Goal: Task Accomplishment & Management: Manage account settings

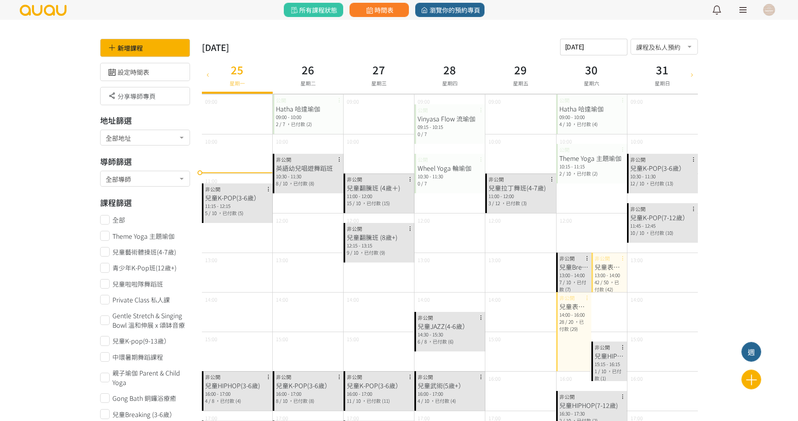
scroll to position [118, 0]
click at [400, 13] on link "時間表" at bounding box center [378, 10] width 59 height 14
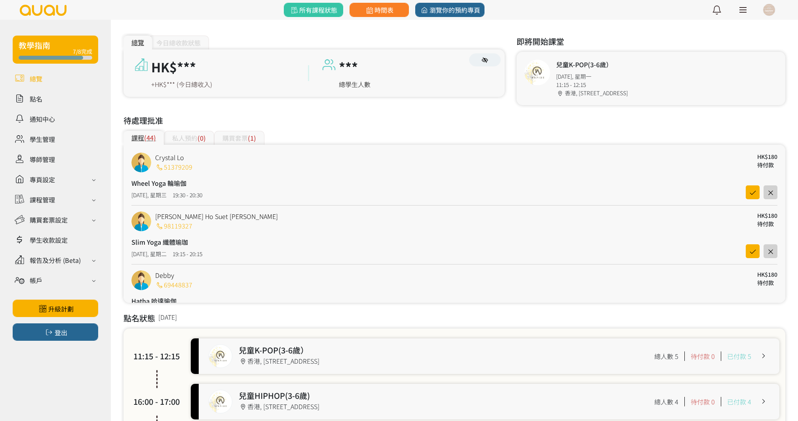
click at [225, 137] on div "購買套票 (1)" at bounding box center [239, 138] width 50 height 14
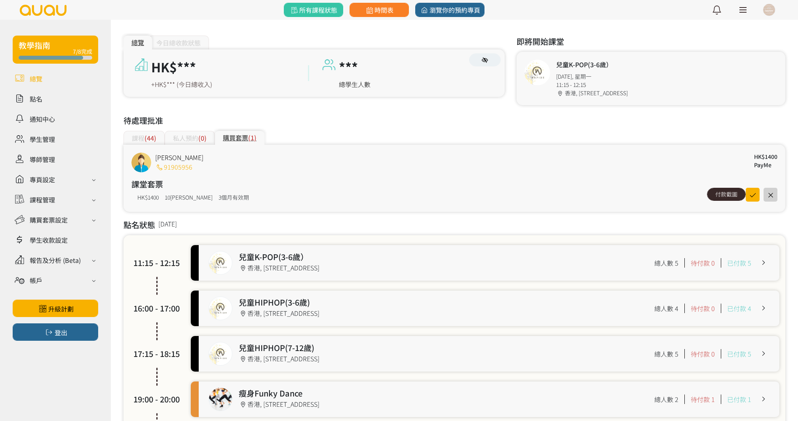
click at [716, 197] on div "付款截圖" at bounding box center [726, 194] width 39 height 13
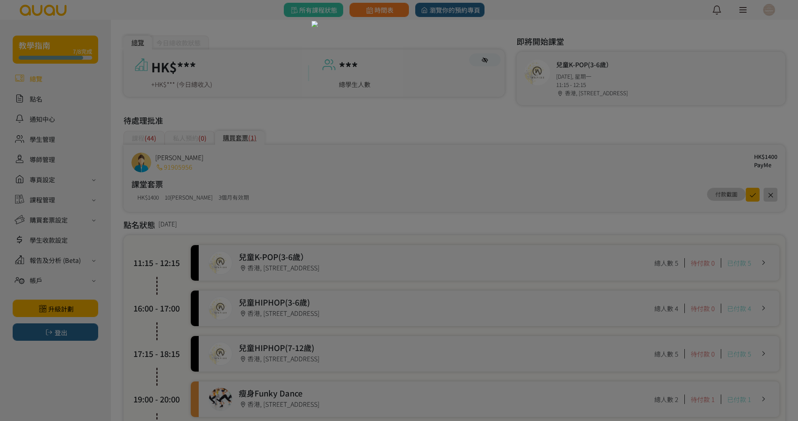
click at [241, 160] on div at bounding box center [399, 210] width 798 height 421
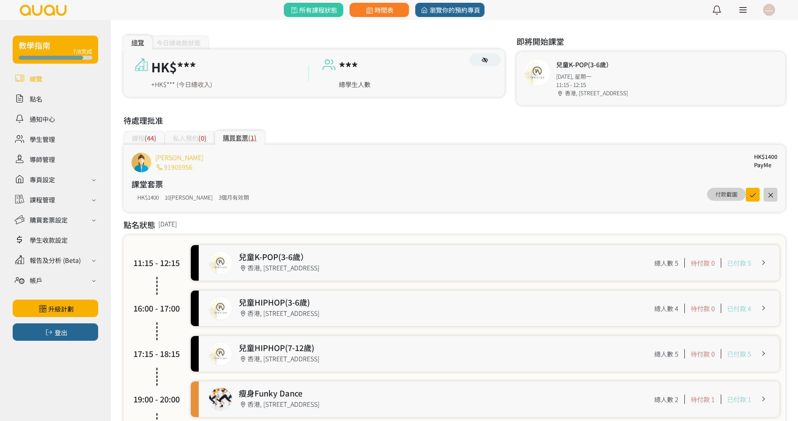
click at [168, 155] on link "Ronnie T" at bounding box center [179, 157] width 48 height 9
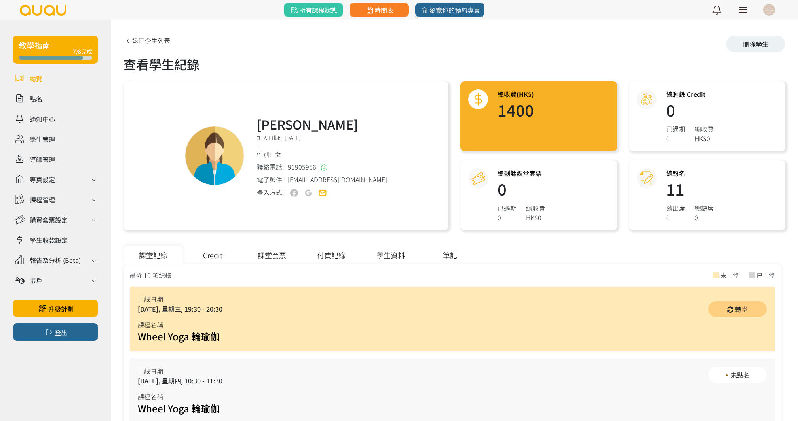
click at [168, 155] on div "Ronnie T 加入日期: 2025/07/05 性別: 女 聯絡電話: 91905956 電子郵件: ronnie_628@yahoo.com.hk 登入…" at bounding box center [285, 156] width 325 height 149
copy div "Ronnie T 加入日期: 2025/07/05 性別: 女 聯絡電話: 91905956"
drag, startPoint x: 268, startPoint y: 119, endPoint x: 325, endPoint y: 171, distance: 76.7
click at [325, 171] on div "Ronnie T 加入日期: 2025/07/05 性別: 女 聯絡電話: 91905956 電子郵件: ronnie_628@yahoo.com.hk 登入…" at bounding box center [322, 156] width 130 height 83
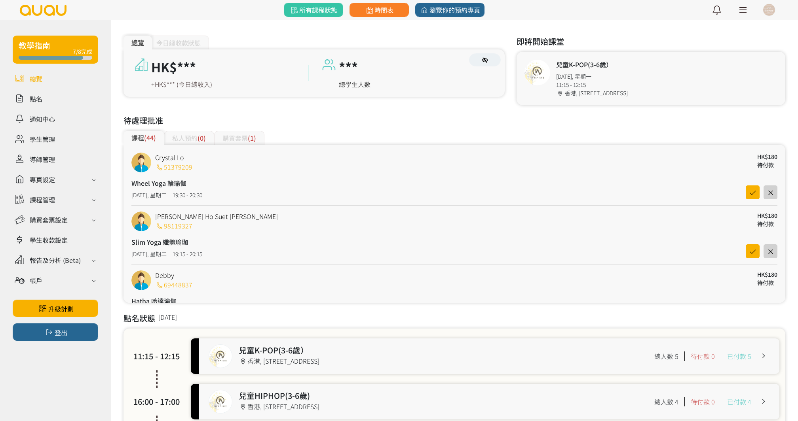
click at [294, 120] on h3 "待處理批准" at bounding box center [454, 121] width 662 height 12
click at [253, 138] on span "(1)" at bounding box center [252, 137] width 8 height 9
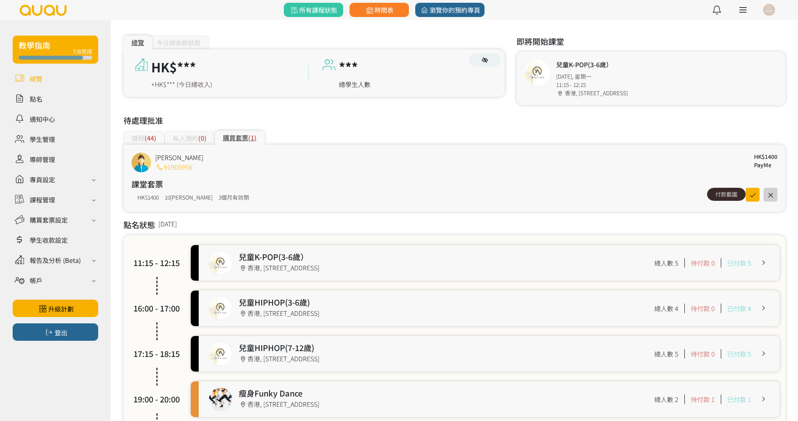
click at [728, 197] on div "付款截圖" at bounding box center [726, 194] width 39 height 13
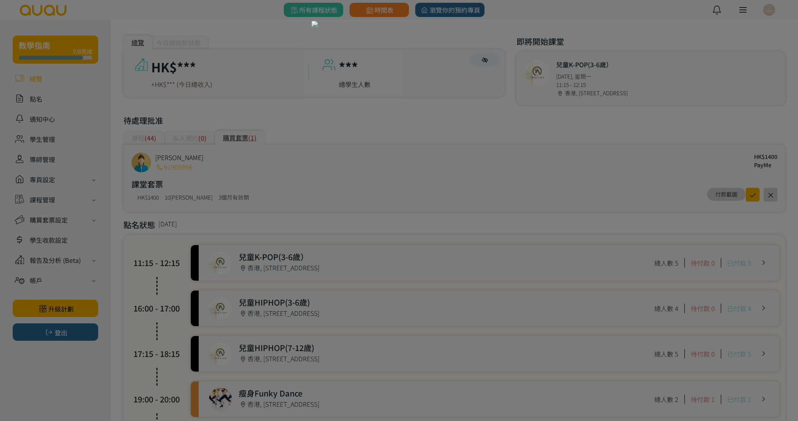
click at [561, 141] on div at bounding box center [399, 210] width 798 height 421
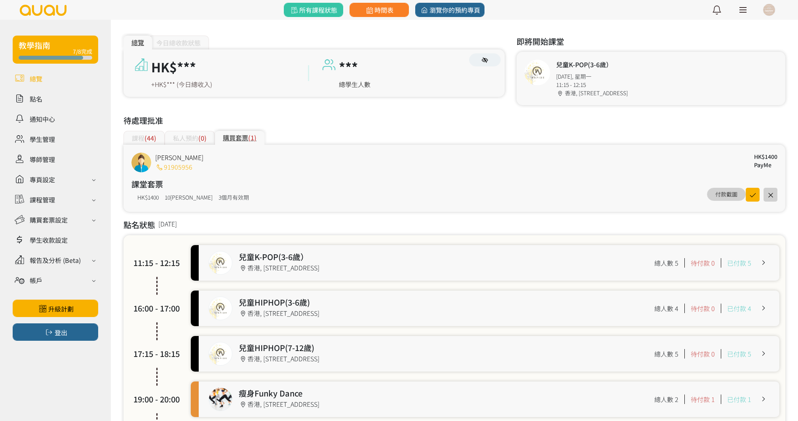
copy link "91905956"
drag, startPoint x: 198, startPoint y: 165, endPoint x: 166, endPoint y: 168, distance: 32.2
click at [166, 168] on div "Ronnie T 91905956 HK$1400 PayMe" at bounding box center [454, 163] width 646 height 20
click at [752, 196] on icon "button" at bounding box center [752, 195] width 12 height 9
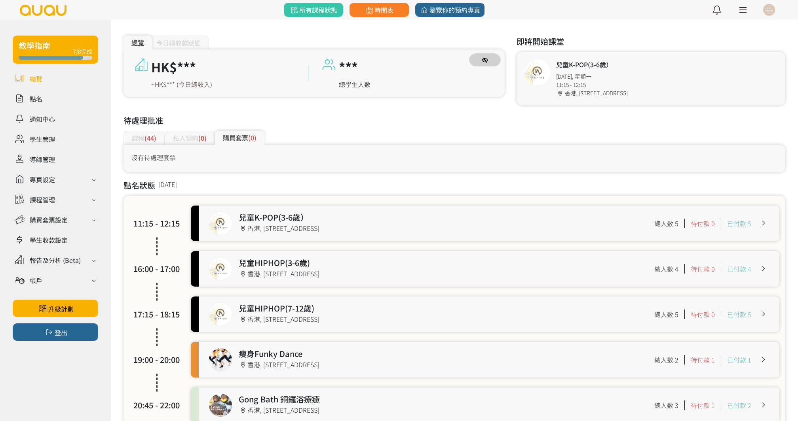
click at [485, 59] on icon "button" at bounding box center [485, 60] width 6 height 6
click at [46, 140] on link at bounding box center [55, 139] width 85 height 14
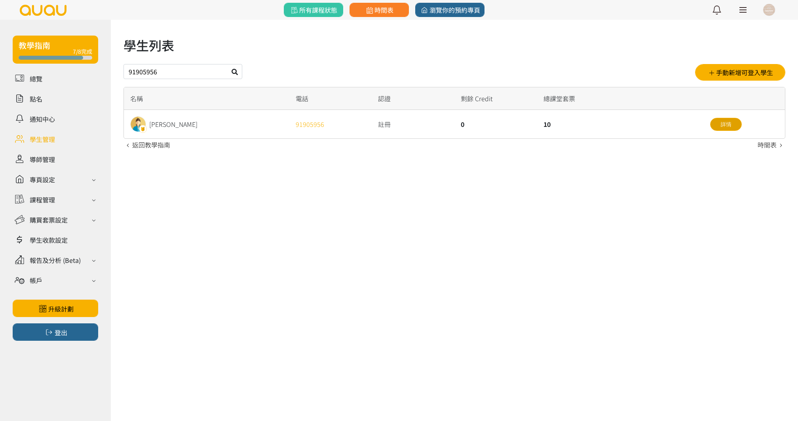
click at [729, 122] on link "詳情" at bounding box center [726, 124] width 32 height 13
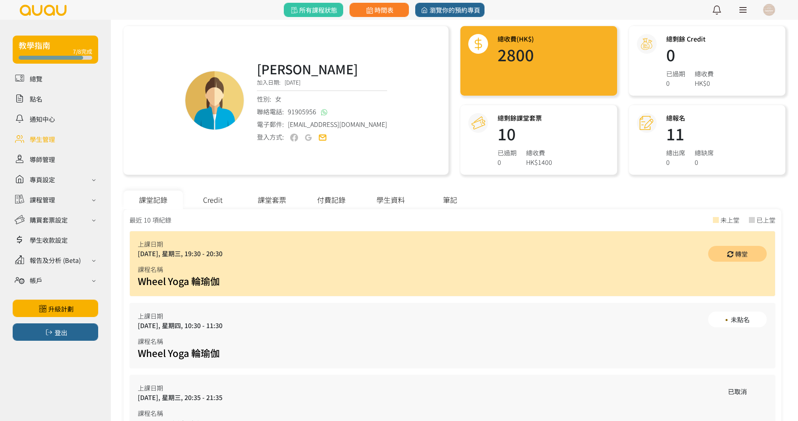
scroll to position [68, 0]
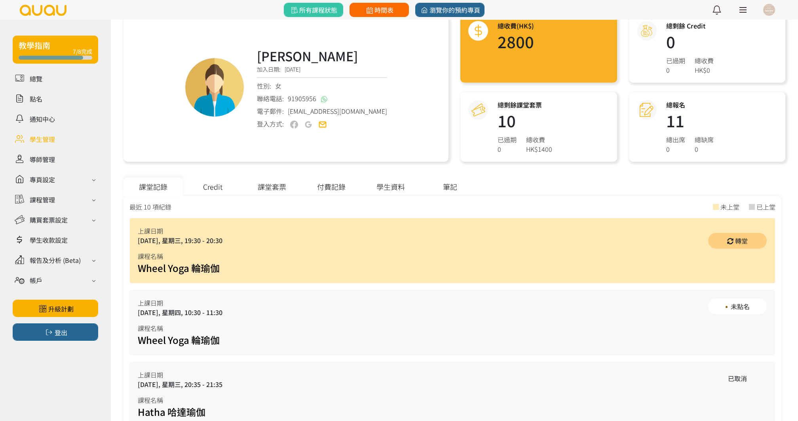
click at [393, 15] on link "時間表" at bounding box center [378, 10] width 59 height 14
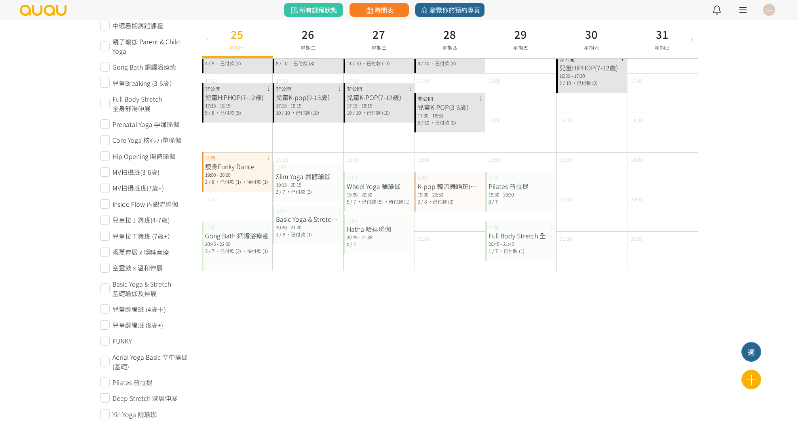
scroll to position [321, 0]
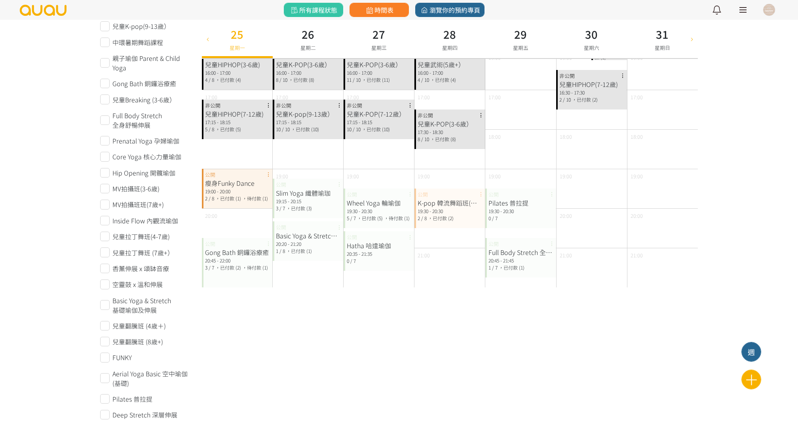
click at [256, 199] on span "，待付款 (1)" at bounding box center [255, 198] width 26 height 7
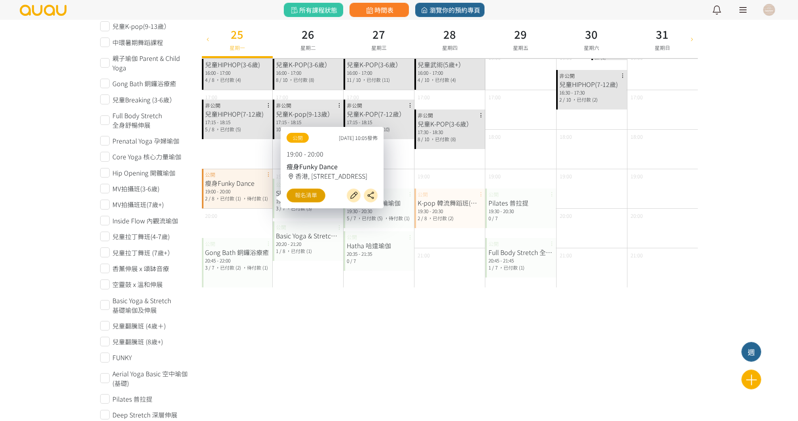
click at [309, 202] on link "報名清單" at bounding box center [306, 196] width 39 height 14
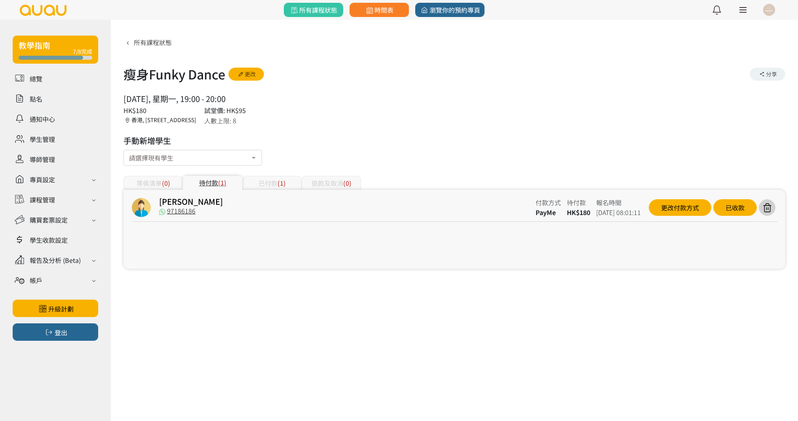
click at [264, 181] on div "已付款 (1)" at bounding box center [271, 183] width 59 height 14
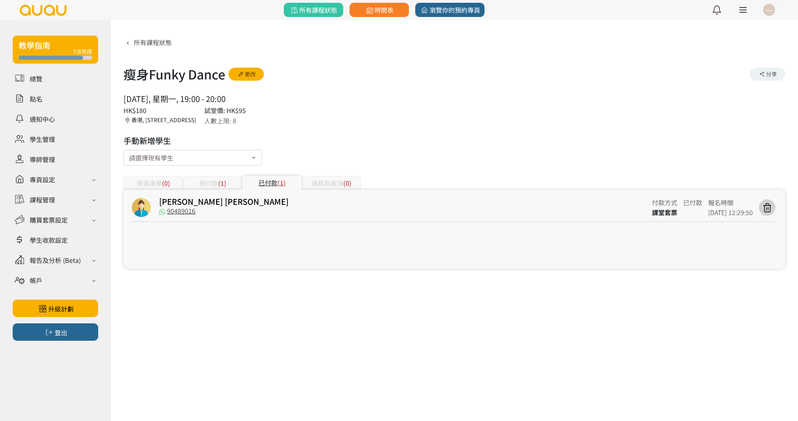
click at [225, 180] on span "(1)" at bounding box center [222, 182] width 8 height 9
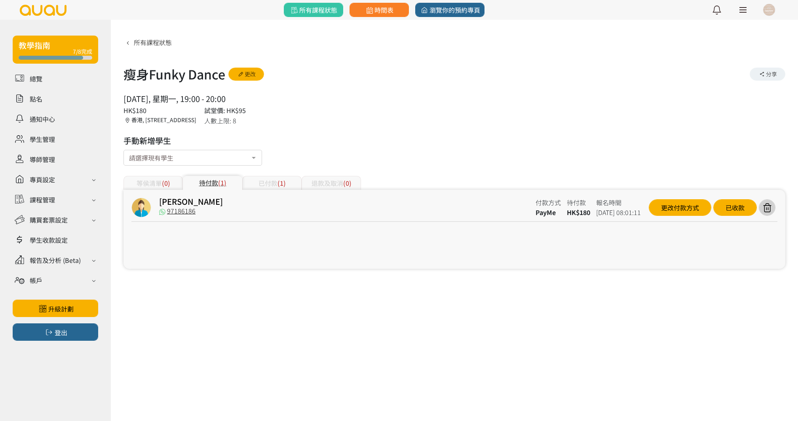
click at [256, 180] on div "已付款 (1)" at bounding box center [271, 183] width 59 height 14
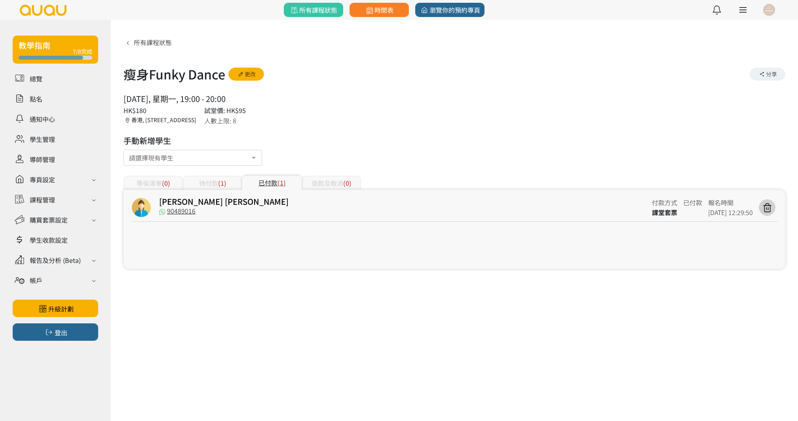
click at [222, 181] on span "(1)" at bounding box center [222, 182] width 8 height 9
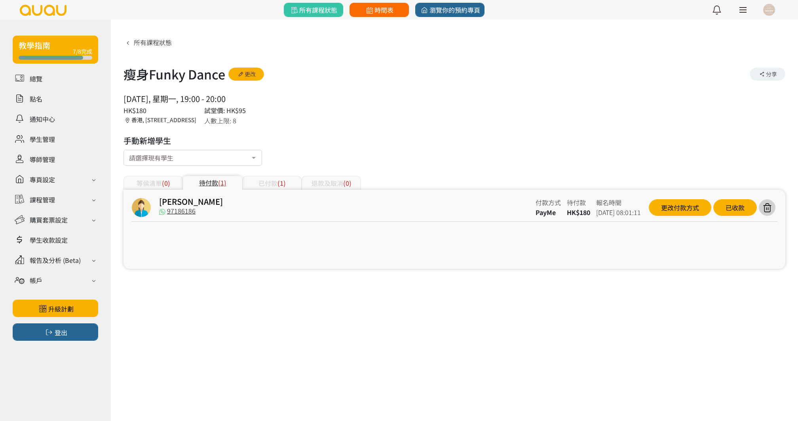
click at [382, 13] on span "時間表" at bounding box center [378, 9] width 29 height 9
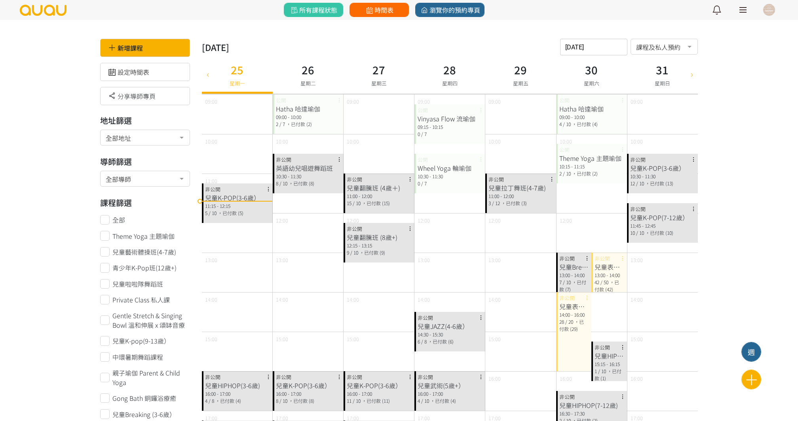
click at [371, 15] on link "時間表" at bounding box center [378, 10] width 59 height 14
